Goal: Find specific page/section

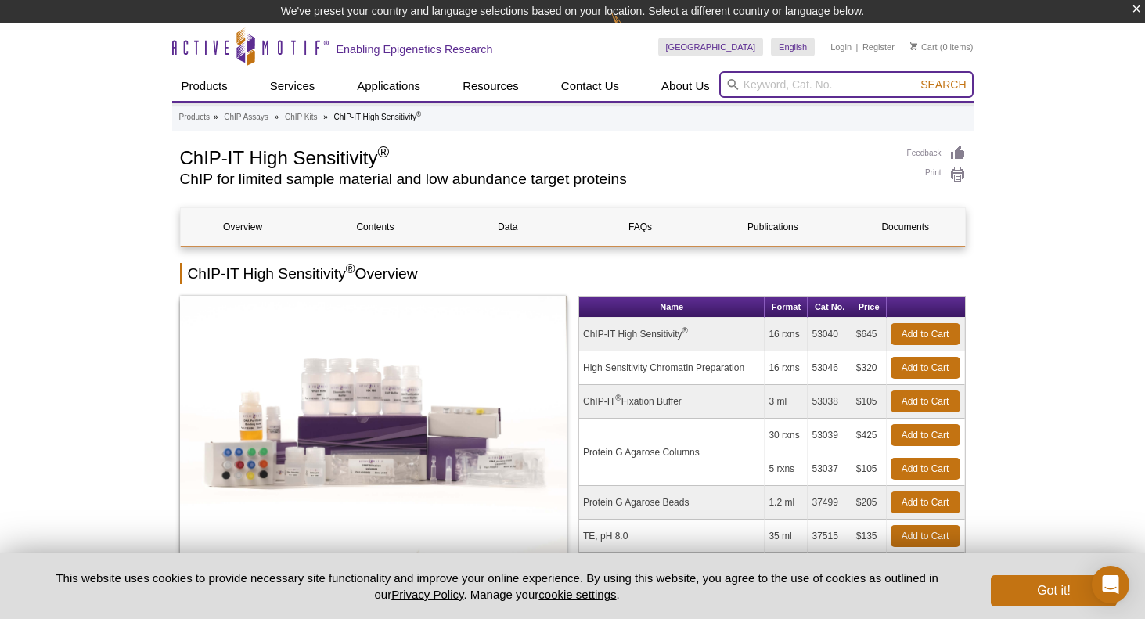
click at [792, 91] on input "search" at bounding box center [846, 84] width 254 height 27
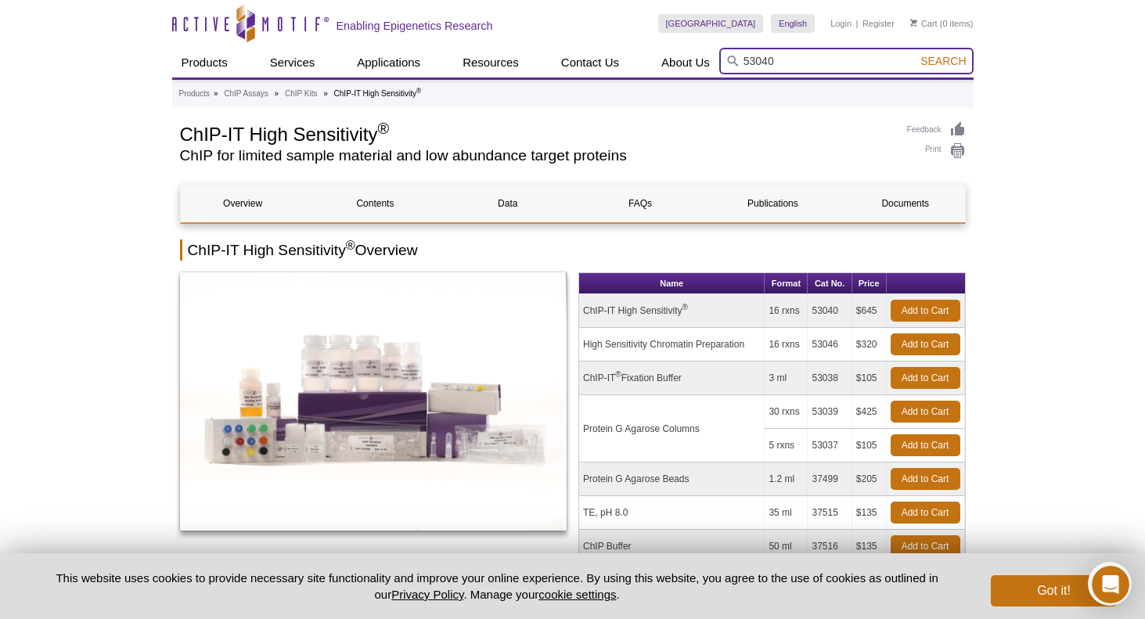
type input "53040"
click at [915, 54] on button "Search" at bounding box center [942, 61] width 55 height 14
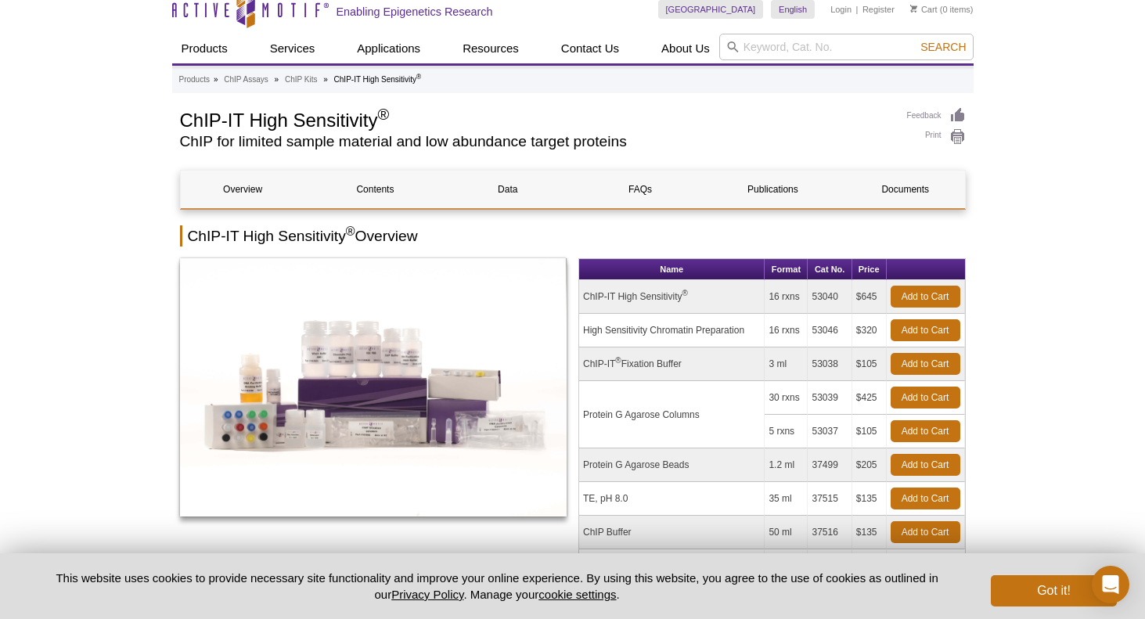
scroll to position [17, 0]
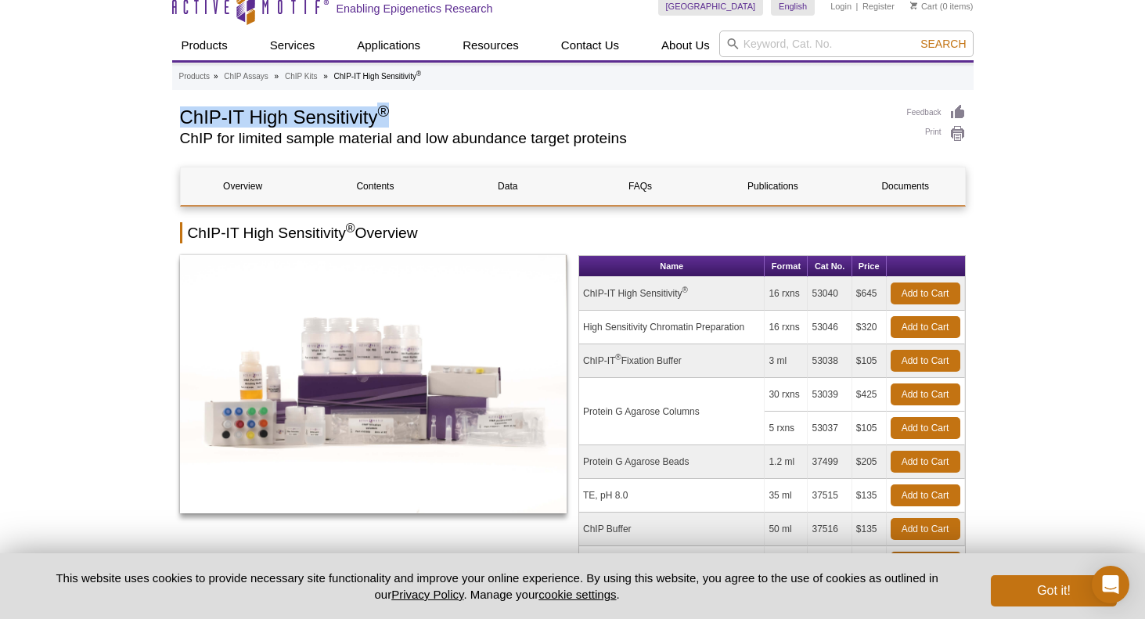
drag, startPoint x: 175, startPoint y: 114, endPoint x: 450, endPoint y: 117, distance: 274.7
copy h1 "ChIP-IT High Sensitivity ®"
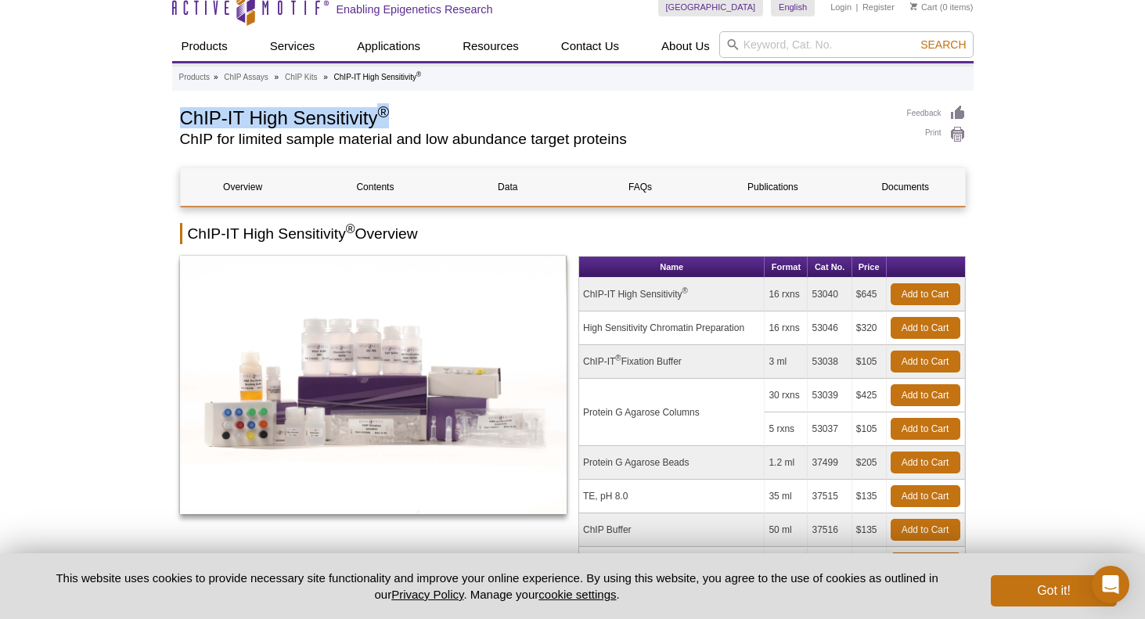
scroll to position [48, 0]
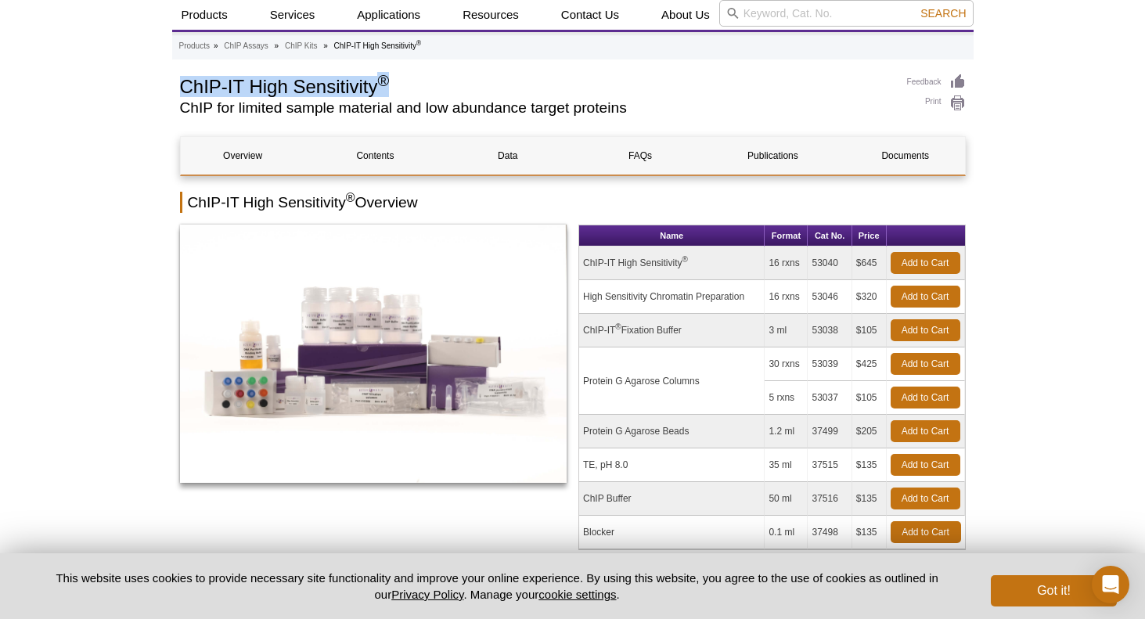
click at [474, 77] on h1 "ChIP-IT High Sensitivity ®" at bounding box center [535, 85] width 711 height 23
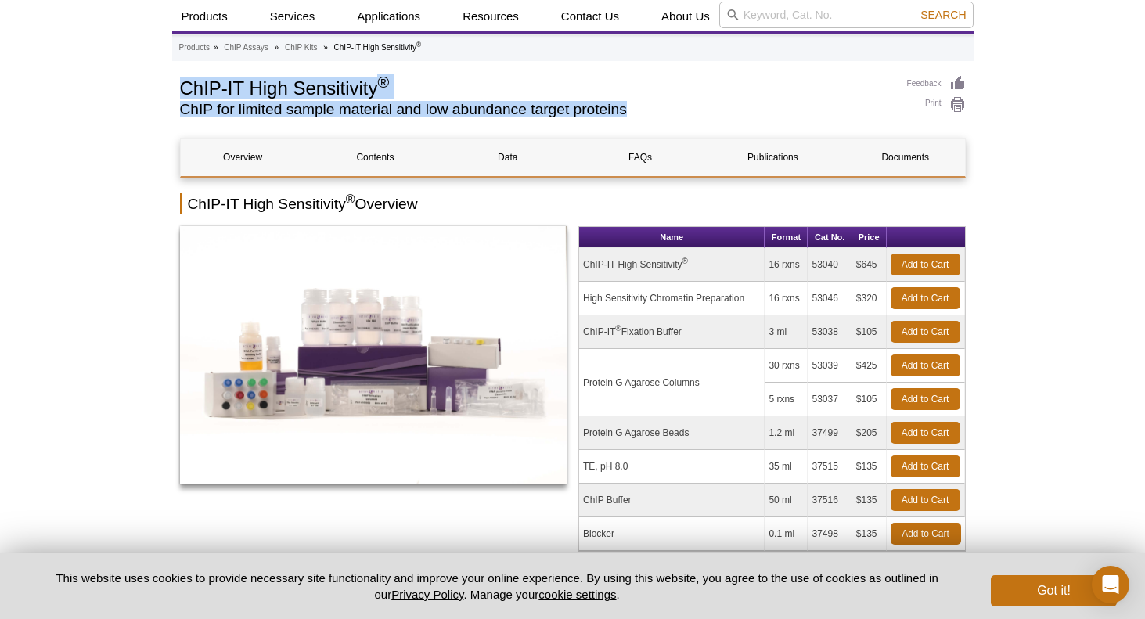
drag, startPoint x: 181, startPoint y: 85, endPoint x: 654, endPoint y: 123, distance: 474.9
click at [656, 123] on div "ChIP-IT High Sensitivity ® ChIP for limited sample material and low abundance t…" at bounding box center [535, 99] width 711 height 49
copy div "ChIP-IT High Sensitivity ® ChIP for limited sample material and low abundance t…"
